Goal: Information Seeking & Learning: Check status

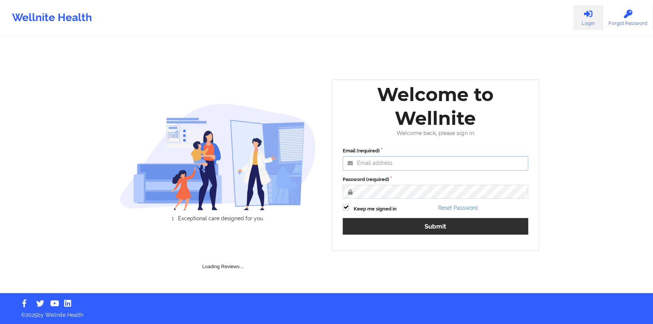
type input "[PERSON_NAME][EMAIL_ADDRESS][DOMAIN_NAME]"
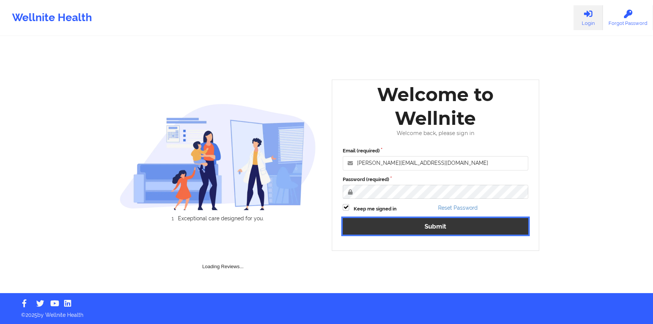
click at [432, 228] on button "Submit" at bounding box center [435, 226] width 185 height 16
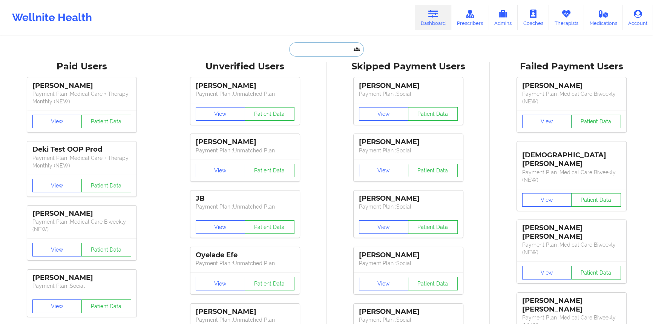
paste input "[PERSON_NAME]"
type input "[PERSON_NAME]"
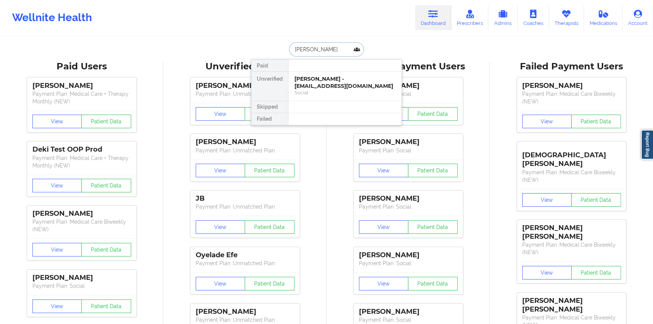
click at [319, 84] on div "[PERSON_NAME] - [EMAIL_ADDRESS][DOMAIN_NAME]" at bounding box center [344, 82] width 101 height 14
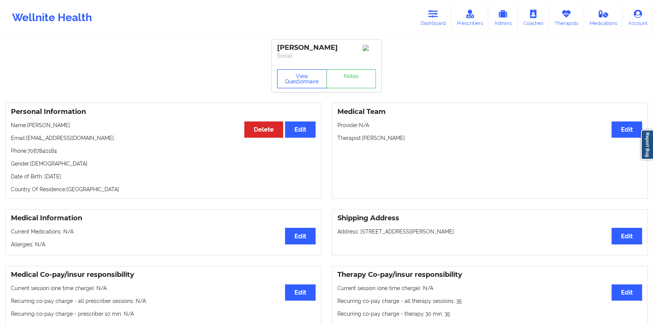
click at [289, 88] on button "View Questionnaire" at bounding box center [302, 78] width 50 height 19
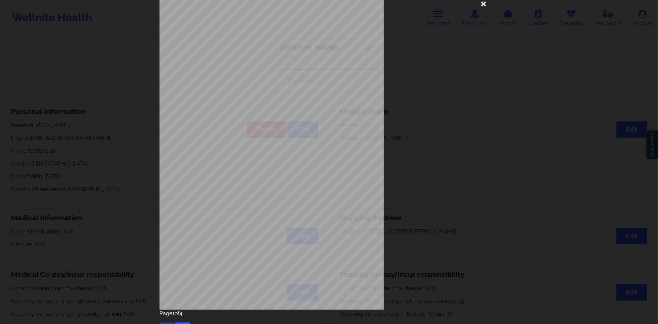
scroll to position [35, 0]
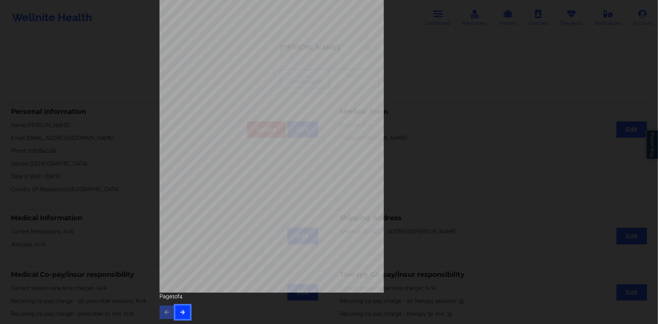
click at [186, 312] on button "button" at bounding box center [182, 312] width 15 height 14
click at [182, 310] on icon "button" at bounding box center [182, 311] width 6 height 5
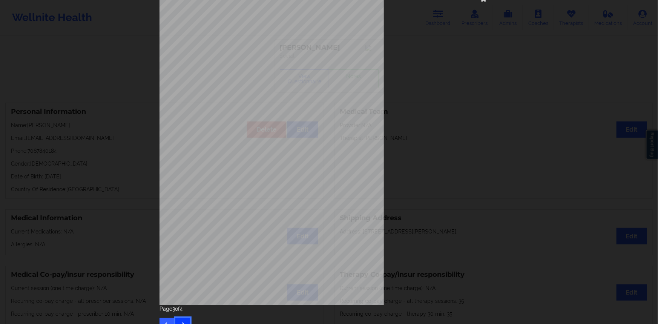
scroll to position [34, 0]
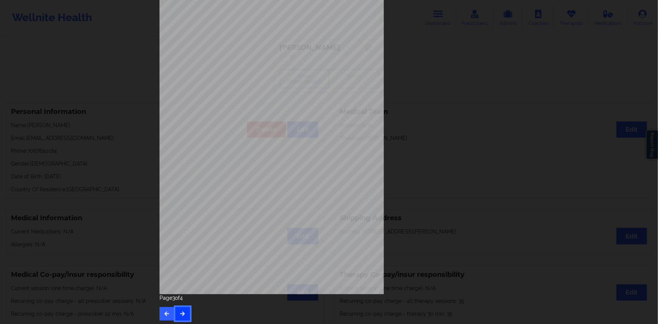
click at [182, 309] on button "button" at bounding box center [182, 314] width 15 height 14
click at [164, 315] on button "button" at bounding box center [166, 312] width 15 height 14
click at [164, 313] on icon "button" at bounding box center [167, 311] width 6 height 5
click at [180, 309] on icon "button" at bounding box center [182, 311] width 6 height 5
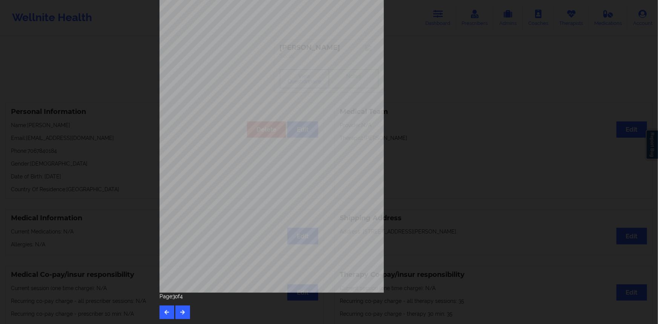
click at [458, 193] on div "none Insurance Member ID for patient EPSLVS-01 Insurance company name details b…" at bounding box center [328, 133] width 339 height 317
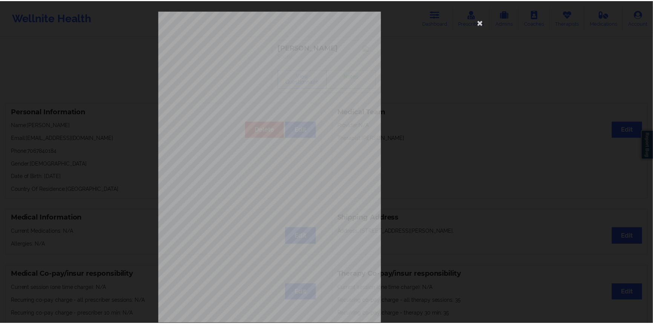
scroll to position [0, 0]
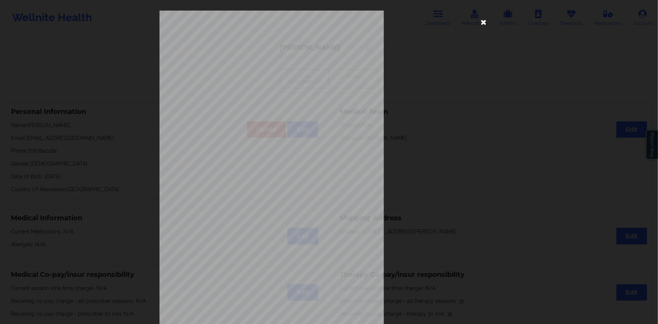
click at [482, 26] on icon at bounding box center [483, 22] width 12 height 12
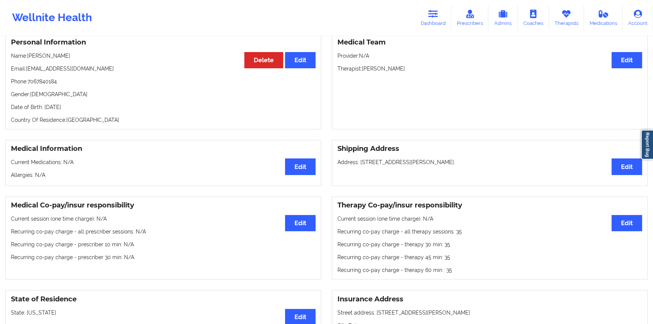
scroll to position [34, 0]
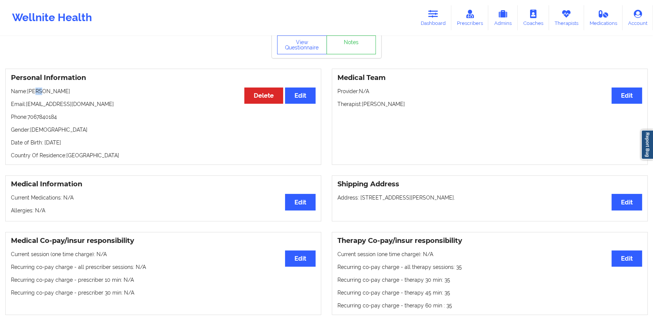
drag, startPoint x: 39, startPoint y: 101, endPoint x: 43, endPoint y: 101, distance: 3.8
click at [43, 95] on p "Name: [PERSON_NAME]" at bounding box center [163, 91] width 304 height 8
drag, startPoint x: 35, startPoint y: 101, endPoint x: 49, endPoint y: 101, distance: 13.9
click at [49, 95] on p "Name: [PERSON_NAME]" at bounding box center [163, 91] width 304 height 8
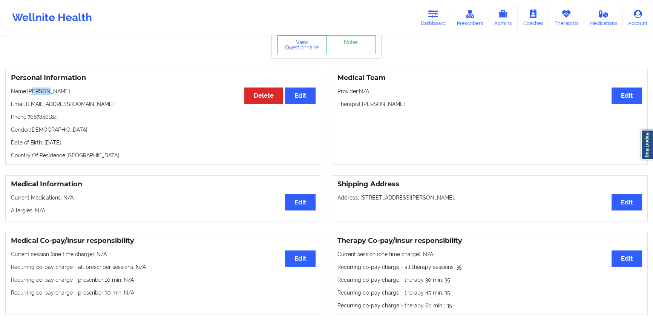
click at [49, 95] on p "Name: [PERSON_NAME]" at bounding box center [163, 91] width 304 height 8
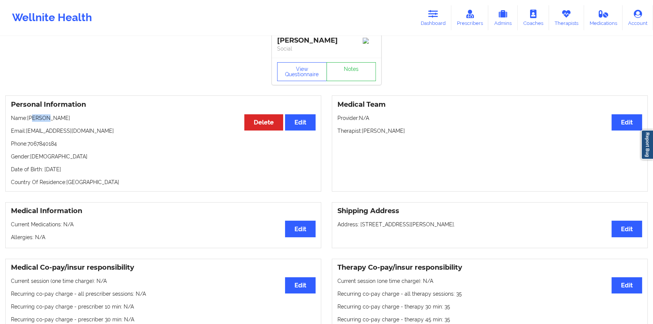
scroll to position [0, 0]
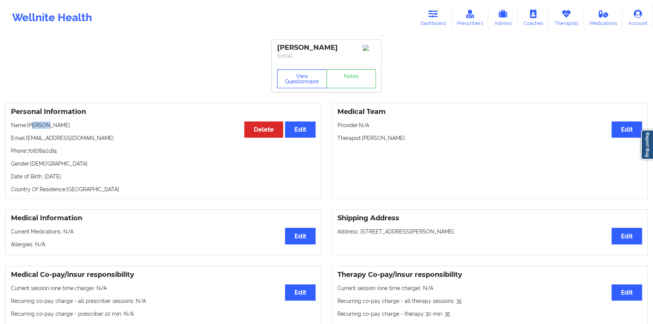
click at [308, 88] on button "View Questionnaire" at bounding box center [302, 78] width 50 height 19
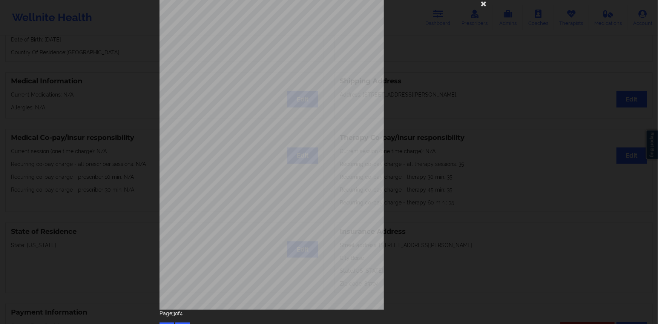
scroll to position [35, 0]
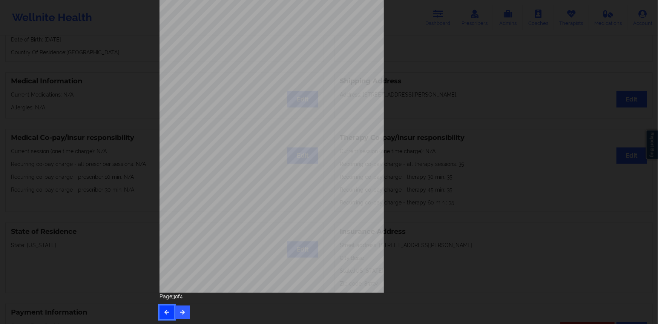
click at [168, 310] on icon "button" at bounding box center [167, 311] width 6 height 5
click at [171, 308] on button "button" at bounding box center [166, 312] width 15 height 14
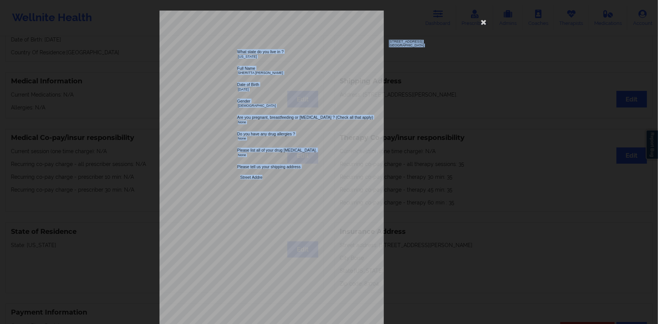
click at [269, 180] on div "[STREET_ADDRESS] What state do you live in ? [US_STATE] Full Name SHERITT A [PE…" at bounding box center [328, 169] width 339 height 317
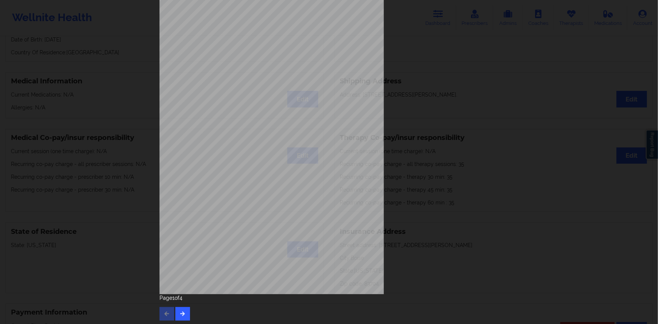
click at [181, 303] on div "Page 1 of 4" at bounding box center [328, 307] width 339 height 26
click at [177, 311] on button "button" at bounding box center [182, 314] width 15 height 14
click at [177, 312] on button "button" at bounding box center [182, 314] width 15 height 14
click at [182, 313] on icon "button" at bounding box center [182, 311] width 6 height 5
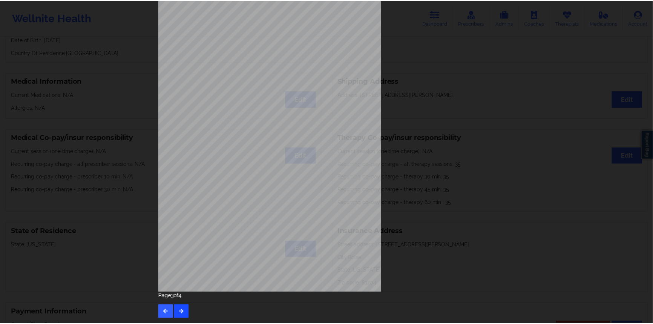
scroll to position [0, 0]
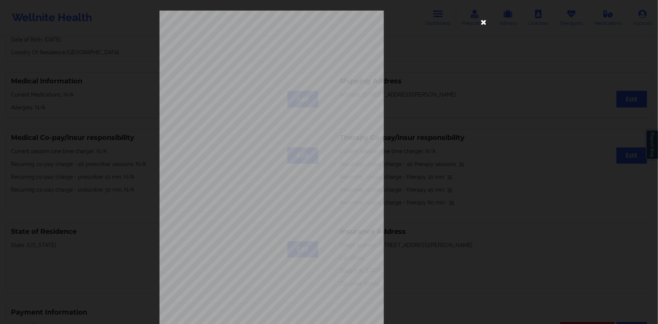
click at [478, 25] on icon at bounding box center [483, 22] width 12 height 12
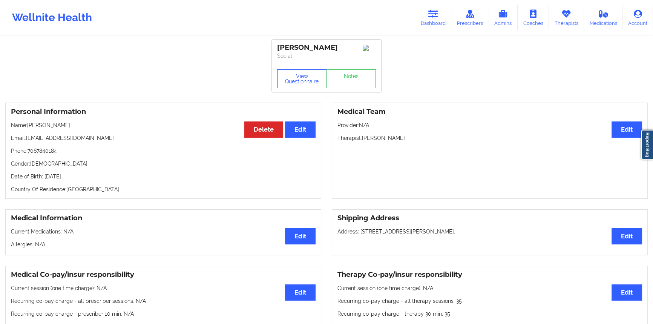
click at [299, 84] on button "View Questionnaire" at bounding box center [302, 78] width 50 height 19
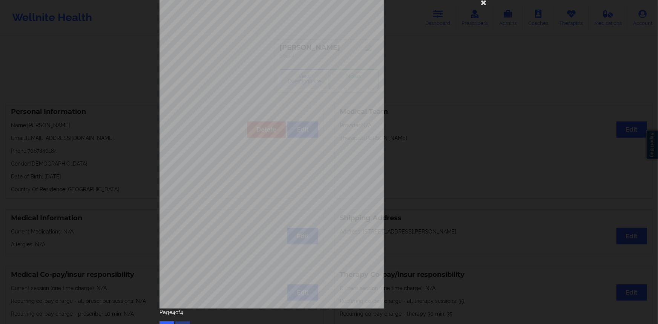
scroll to position [35, 0]
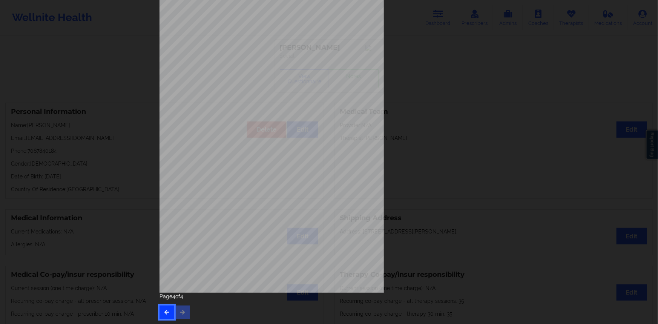
click at [169, 315] on button "button" at bounding box center [166, 312] width 15 height 14
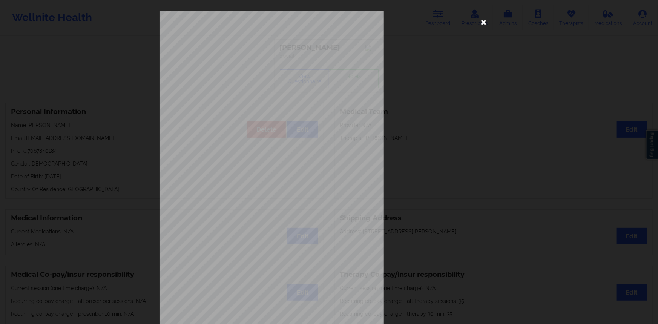
click at [479, 24] on icon at bounding box center [483, 22] width 12 height 12
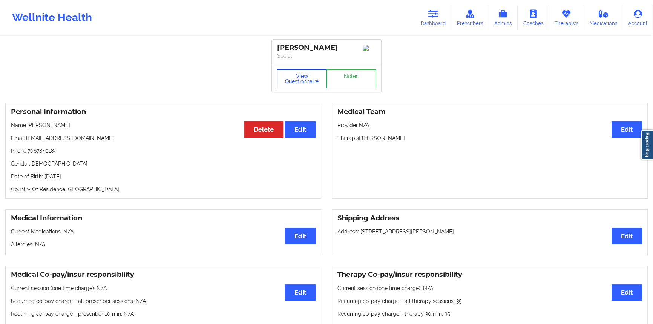
click at [296, 84] on button "View Questionnaire" at bounding box center [302, 78] width 50 height 19
